Goal: Task Accomplishment & Management: Complete application form

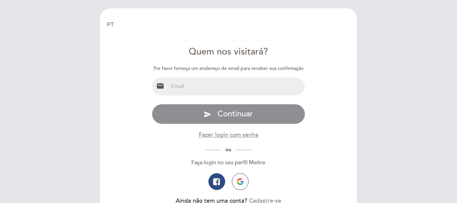
select select "pt"
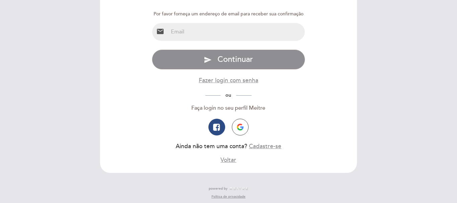
scroll to position [58, 0]
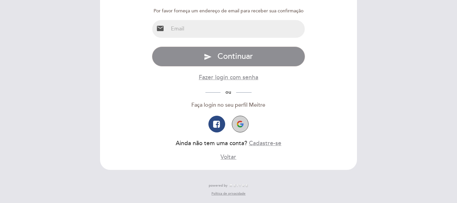
click at [243, 125] on img "button" at bounding box center [240, 124] width 7 height 7
click at [215, 123] on icon "button" at bounding box center [216, 124] width 7 height 8
click at [205, 29] on input "email" at bounding box center [236, 29] width 137 height 18
type input "[EMAIL_ADDRESS][DOMAIN_NAME]"
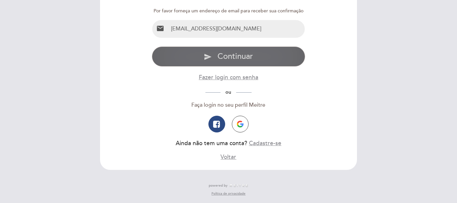
click at [246, 60] on span "Continuar" at bounding box center [235, 57] width 35 height 10
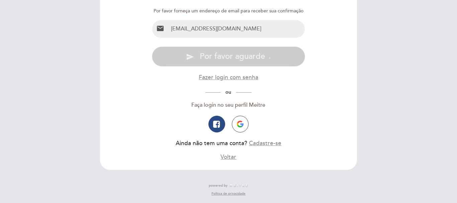
scroll to position [0, 0]
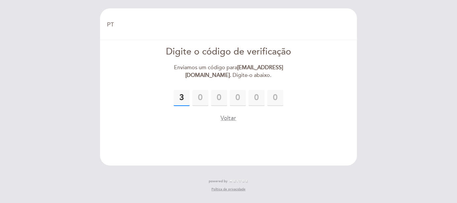
type input "3"
type input "7"
type input "8"
type input "1"
type input "6"
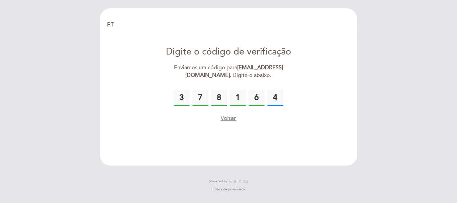
type input "4"
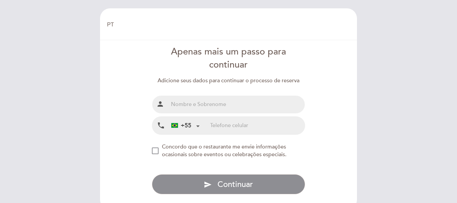
click at [195, 103] on input "text" at bounding box center [236, 105] width 137 height 18
type input "[PERSON_NAME]"
click at [218, 124] on input "tel" at bounding box center [257, 126] width 95 height 18
type input "11992427399"
click at [156, 150] on div "NEW_MODAL_AGREE_RESTAURANT_SEND_OCCASIONAL_INFO" at bounding box center [155, 151] width 7 height 7
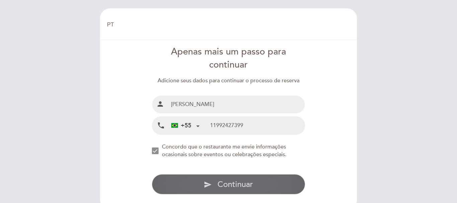
click at [247, 186] on span "Continuar" at bounding box center [235, 185] width 35 height 10
